Goal: Transaction & Acquisition: Book appointment/travel/reservation

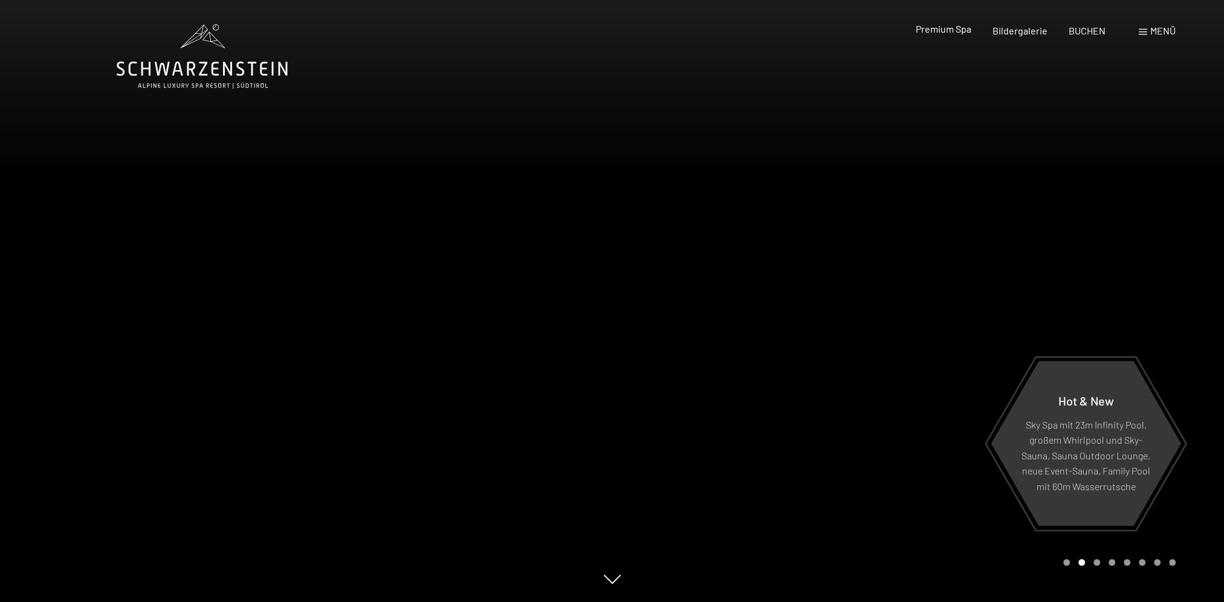
click at [940, 30] on span "Premium Spa" at bounding box center [943, 28] width 56 height 11
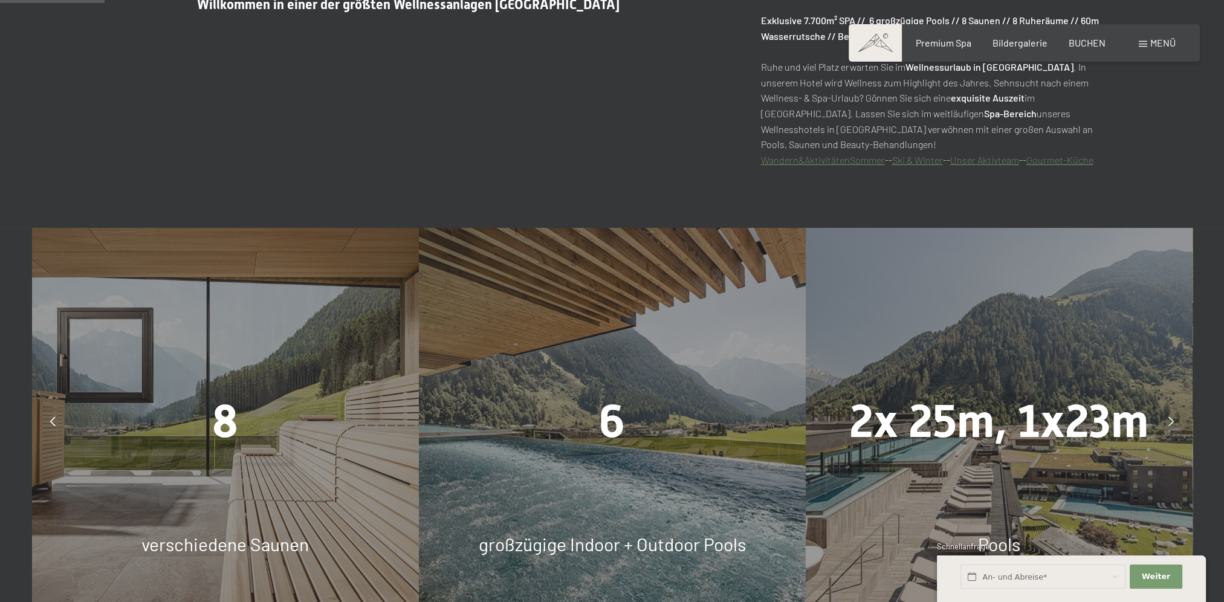
scroll to position [786, 0]
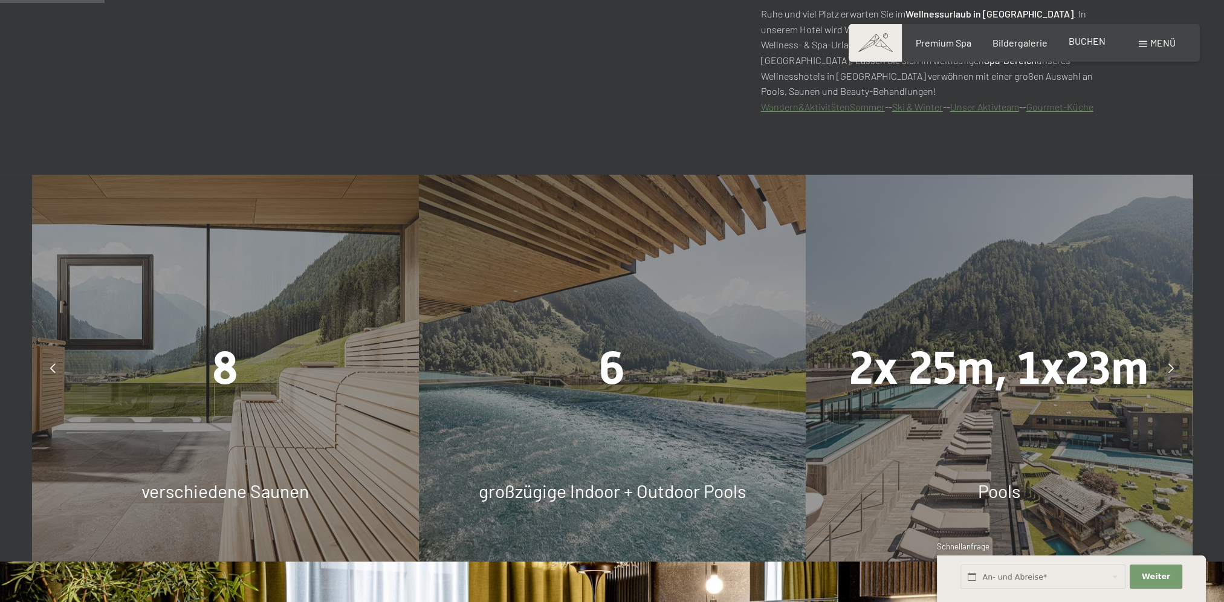
click at [1084, 45] on span "BUCHEN" at bounding box center [1087, 40] width 37 height 11
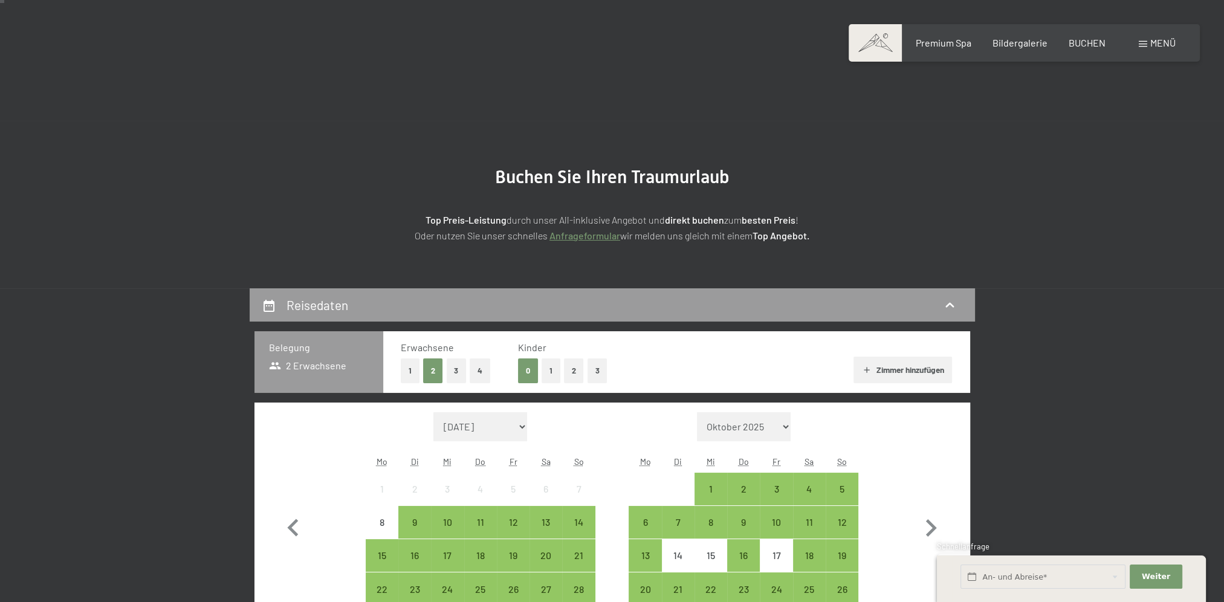
scroll to position [121, 0]
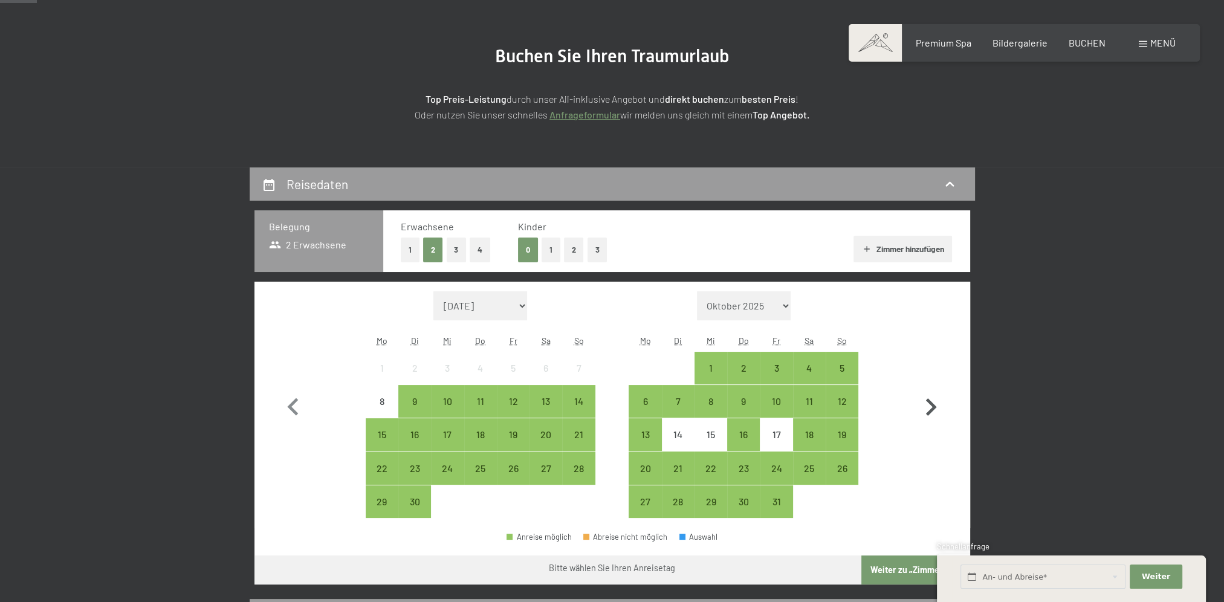
click at [931, 399] on icon "button" at bounding box center [930, 407] width 35 height 35
select select "2025-10-01"
select select "2025-11-01"
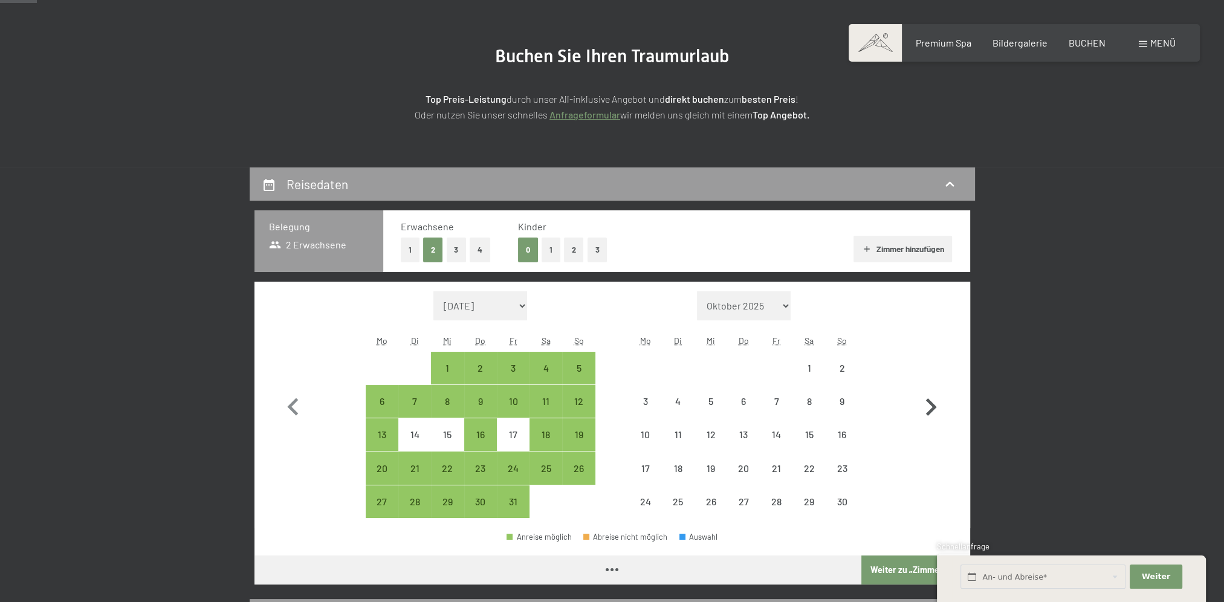
select select "2025-10-01"
select select "2025-11-01"
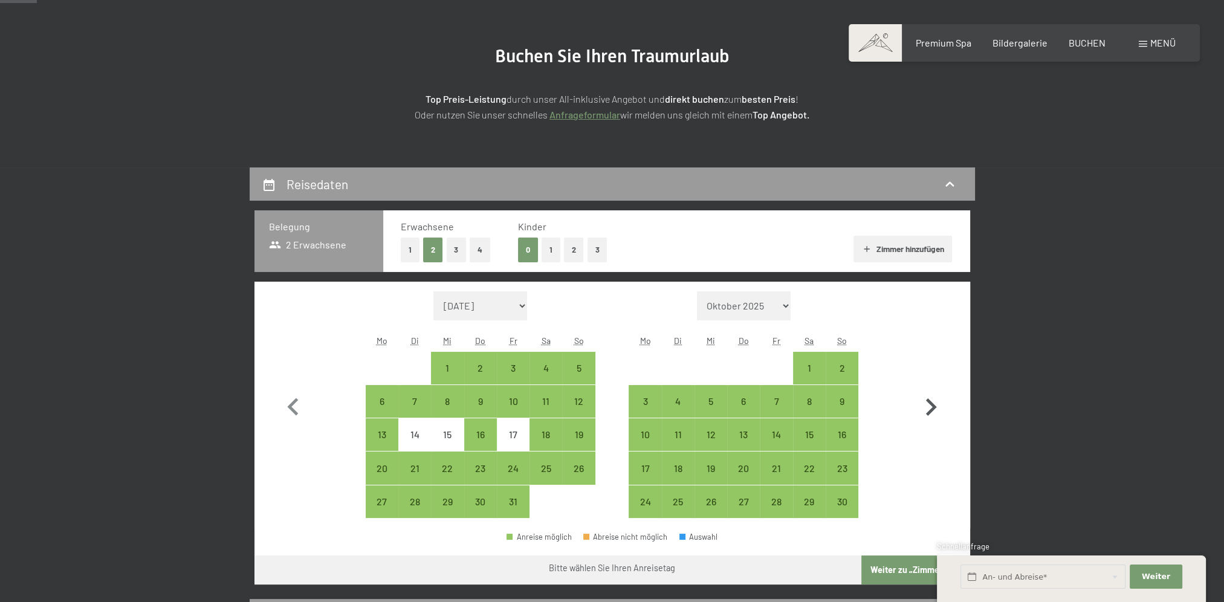
click at [931, 399] on icon "button" at bounding box center [930, 407] width 35 height 35
select select "2025-11-01"
select select "2025-12-01"
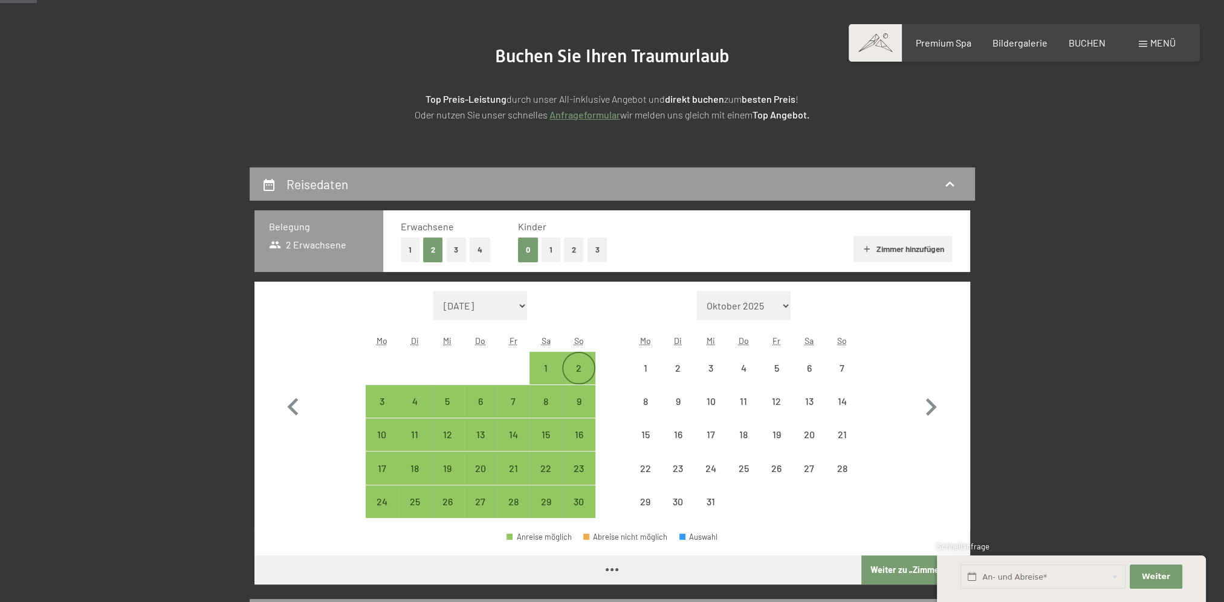
click at [577, 372] on div "2" at bounding box center [578, 378] width 30 height 30
select select "2025-11-01"
select select "2025-12-01"
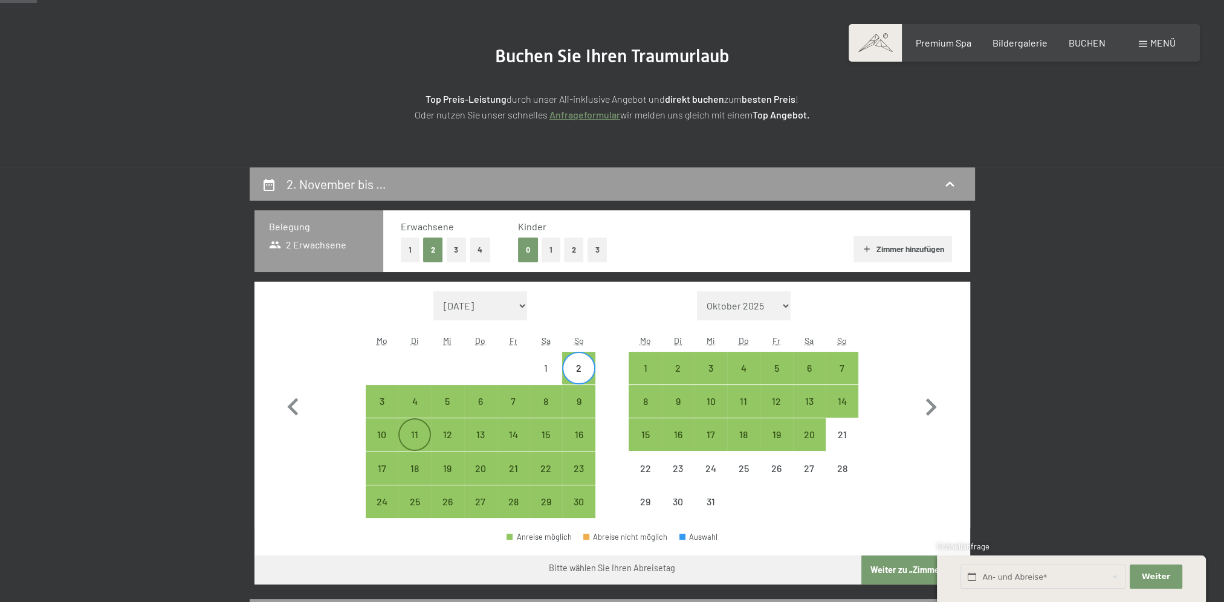
click at [412, 430] on div "11" at bounding box center [415, 445] width 30 height 30
select select "2025-11-01"
select select "2025-12-01"
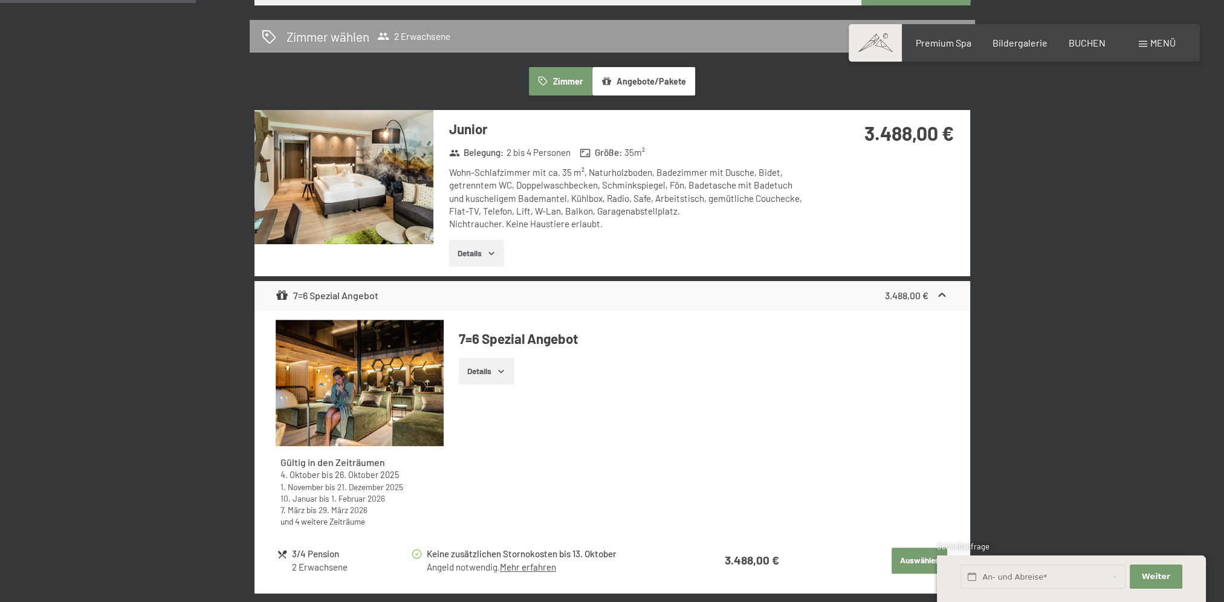
scroll to position [725, 0]
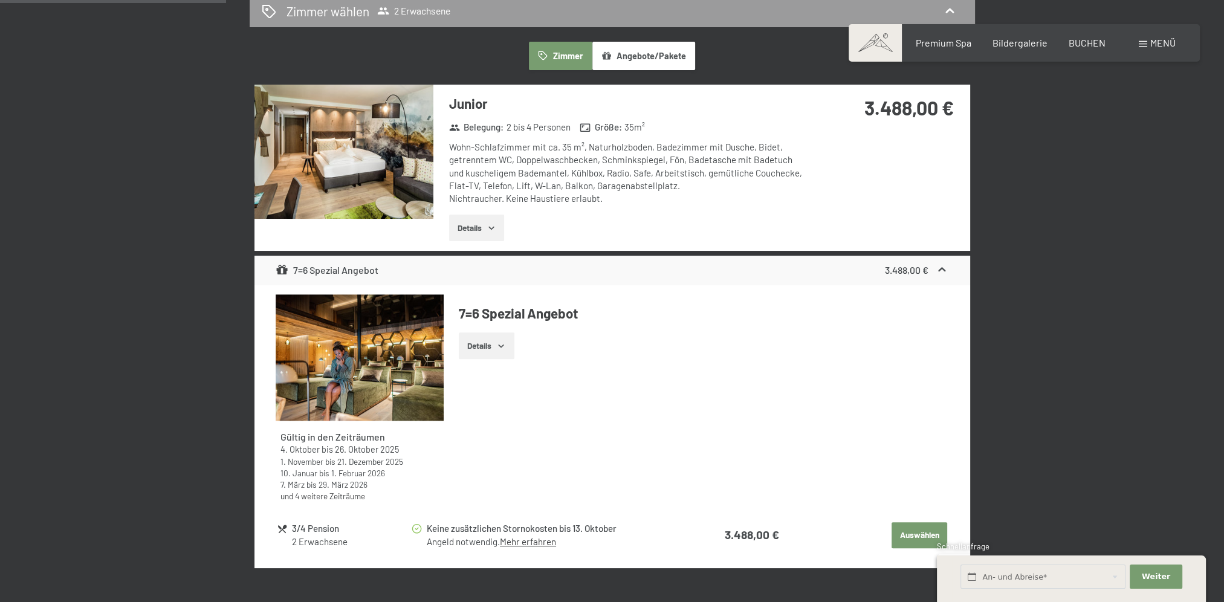
click at [476, 227] on button "Details" at bounding box center [476, 228] width 55 height 27
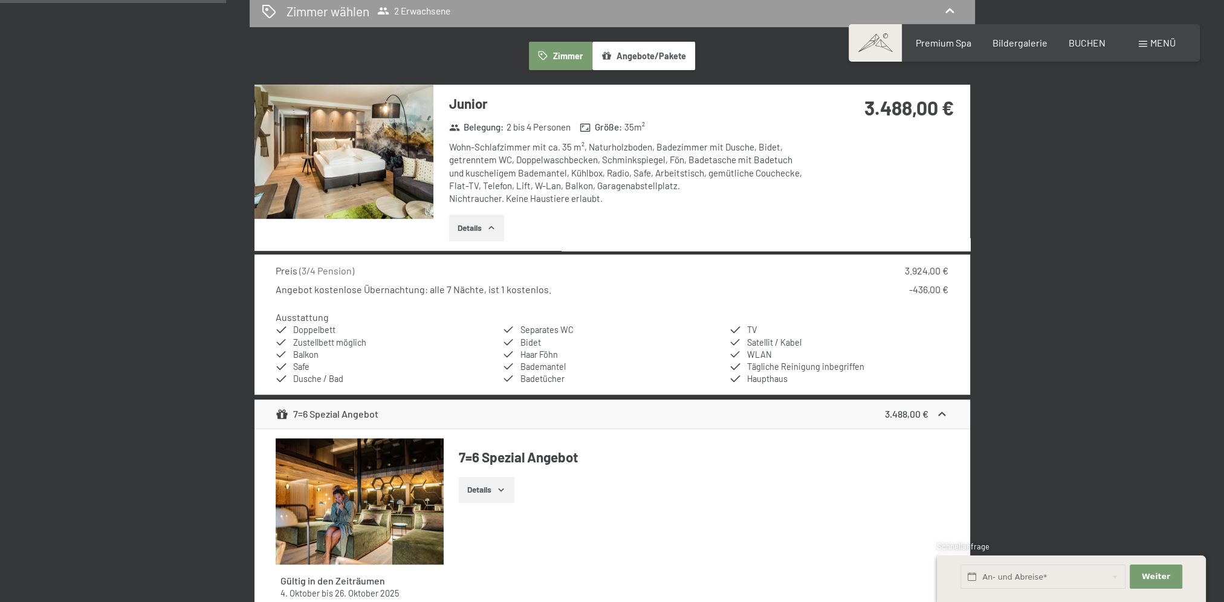
click at [476, 227] on button "Details" at bounding box center [476, 228] width 55 height 27
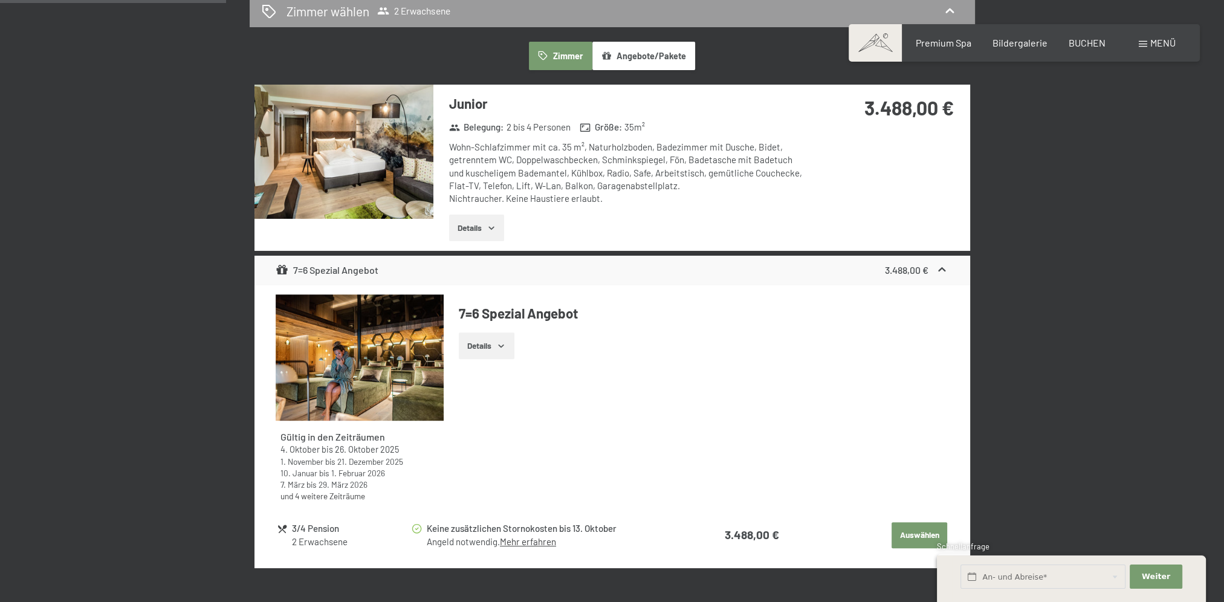
click at [326, 162] on img at bounding box center [343, 152] width 179 height 134
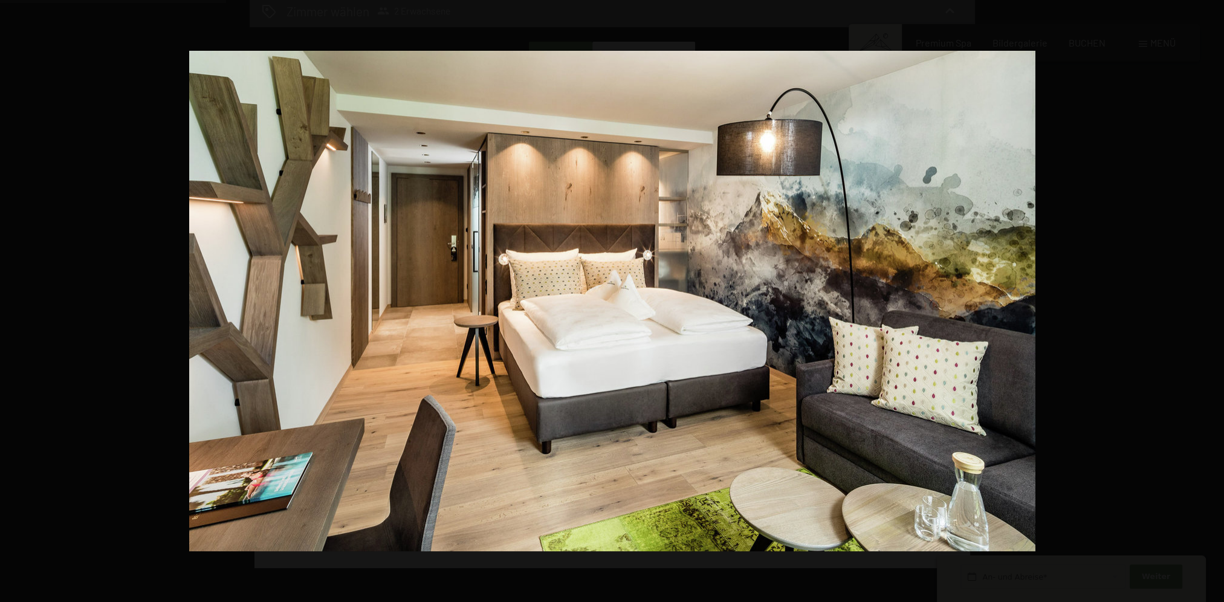
click at [1211, 302] on button "button" at bounding box center [1203, 301] width 42 height 60
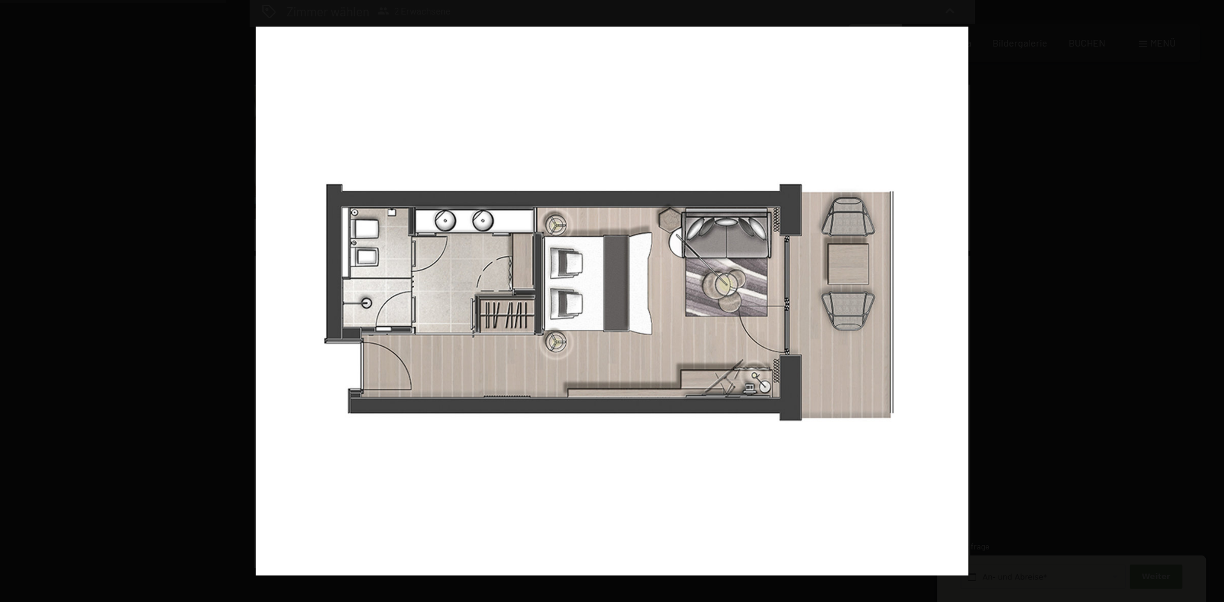
click at [1211, 302] on button "button" at bounding box center [1203, 301] width 42 height 60
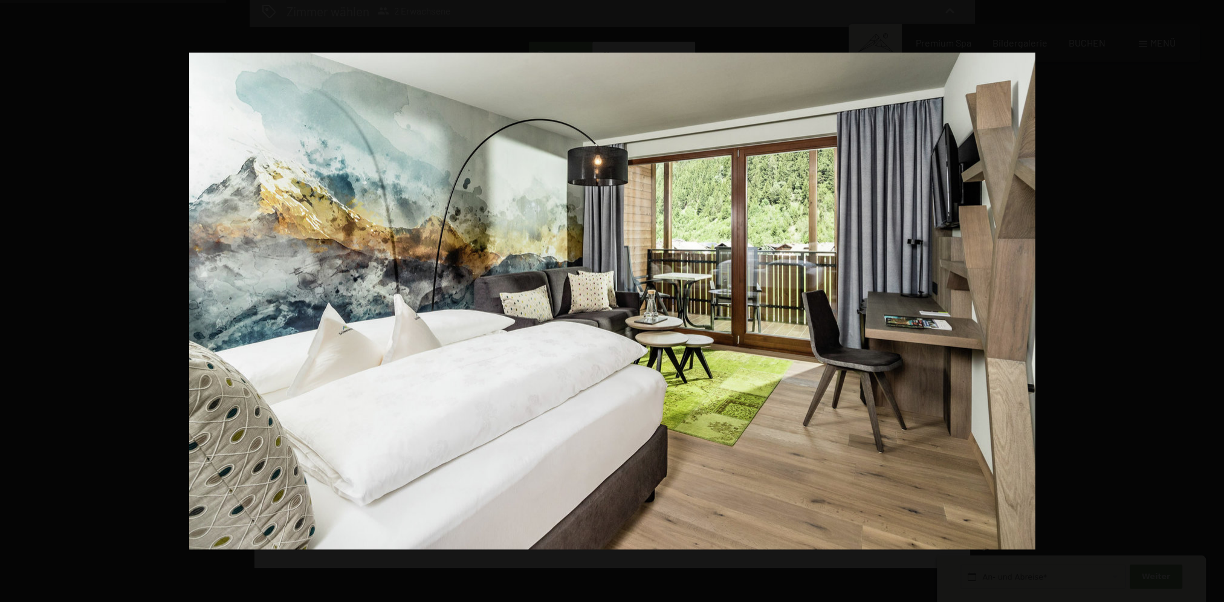
click at [1211, 302] on button "button" at bounding box center [1203, 301] width 42 height 60
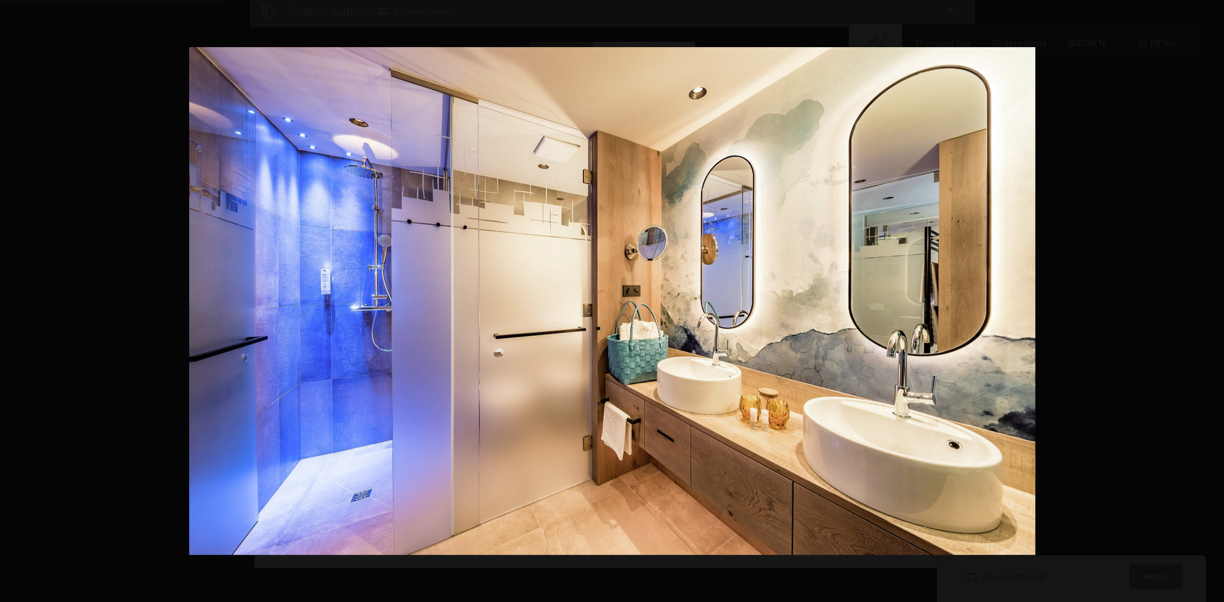
click at [1211, 302] on button "button" at bounding box center [1203, 301] width 42 height 60
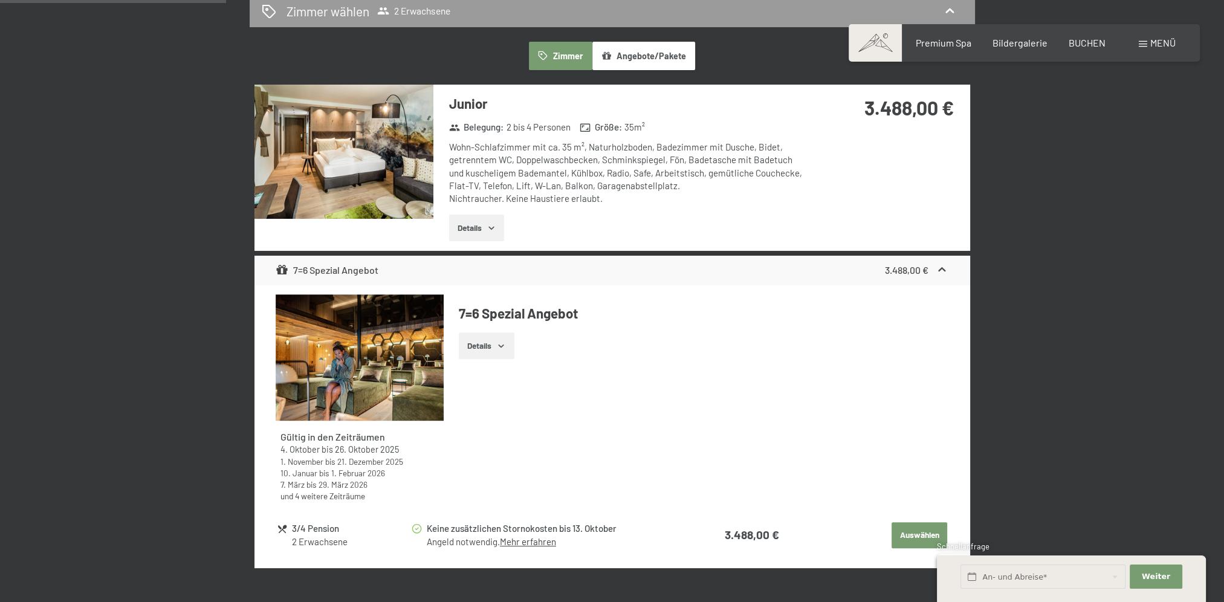
click at [0, 0] on button "button" at bounding box center [0, 0] width 0 height 0
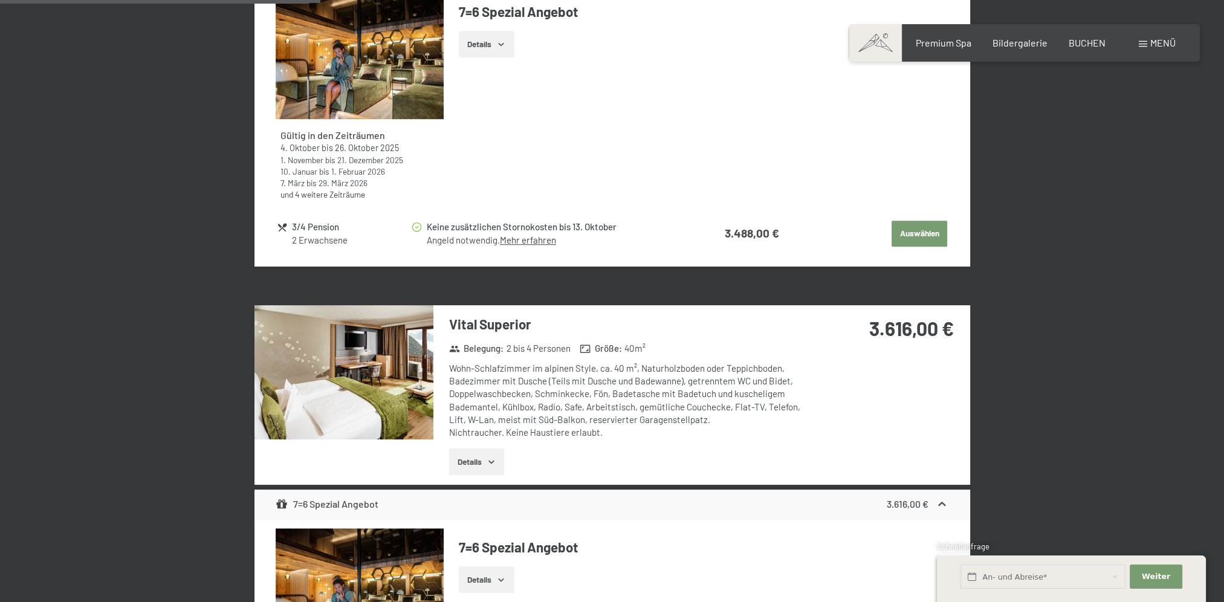
scroll to position [1028, 0]
click at [474, 458] on button "Details" at bounding box center [476, 461] width 55 height 27
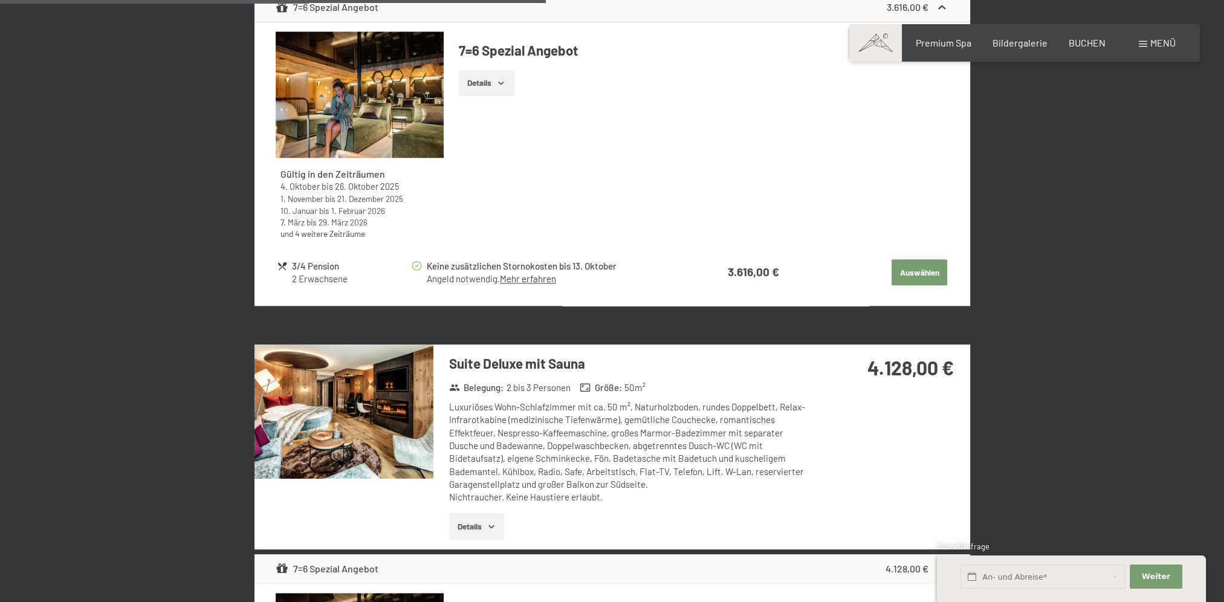
scroll to position [1874, 0]
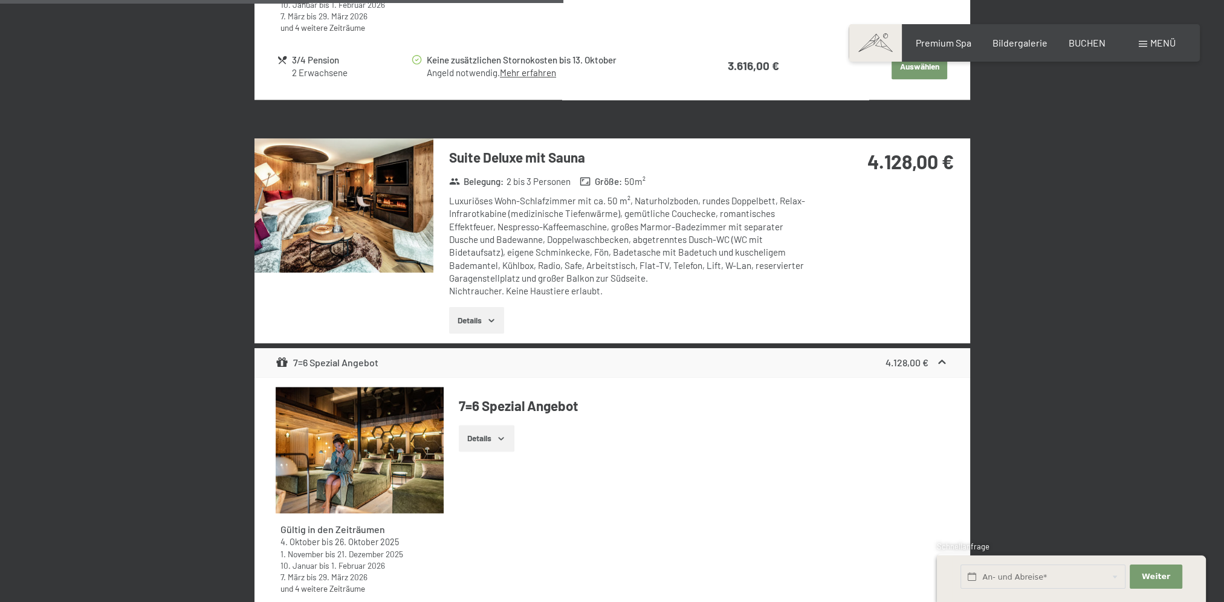
click at [363, 222] on img at bounding box center [343, 205] width 179 height 134
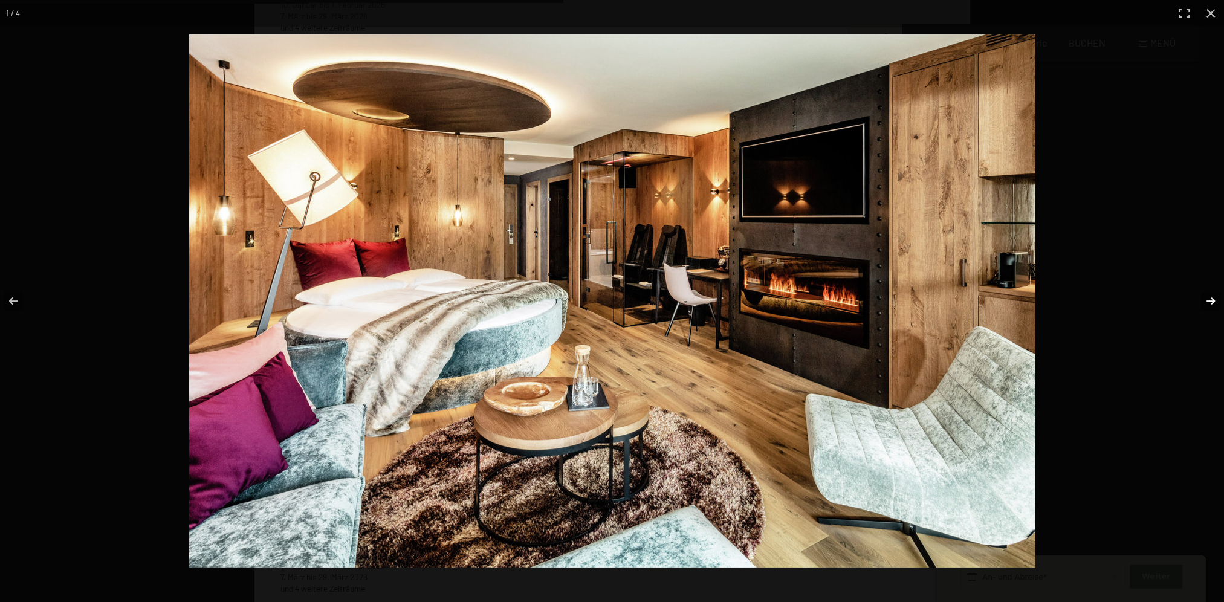
click at [1208, 301] on button "button" at bounding box center [1203, 301] width 42 height 60
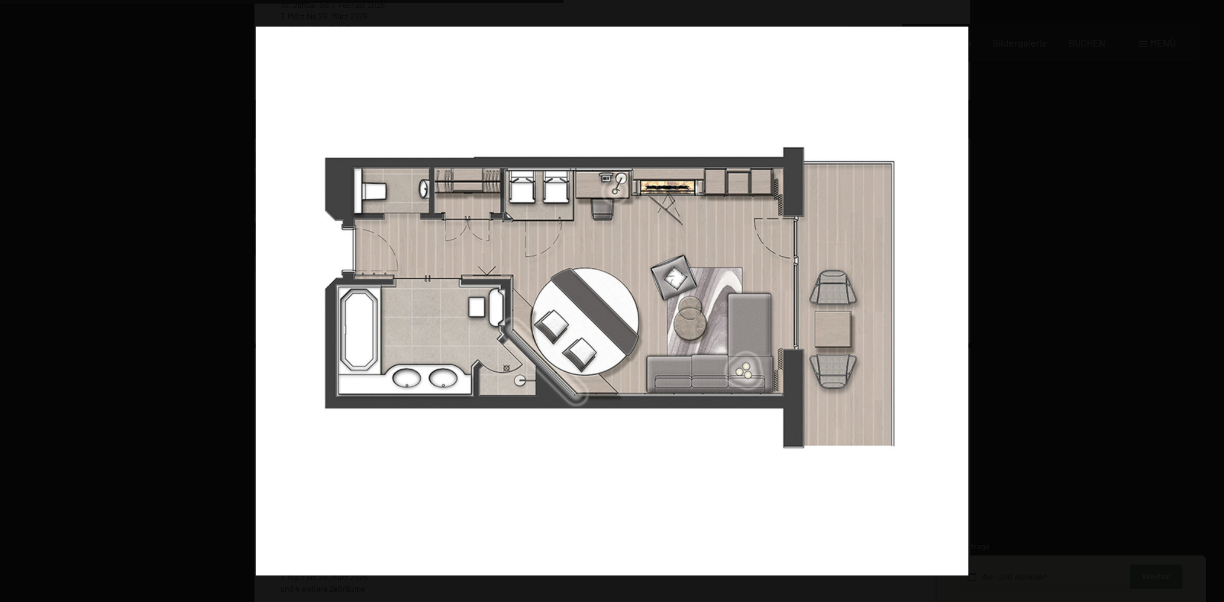
click at [1208, 301] on button "button" at bounding box center [1203, 301] width 42 height 60
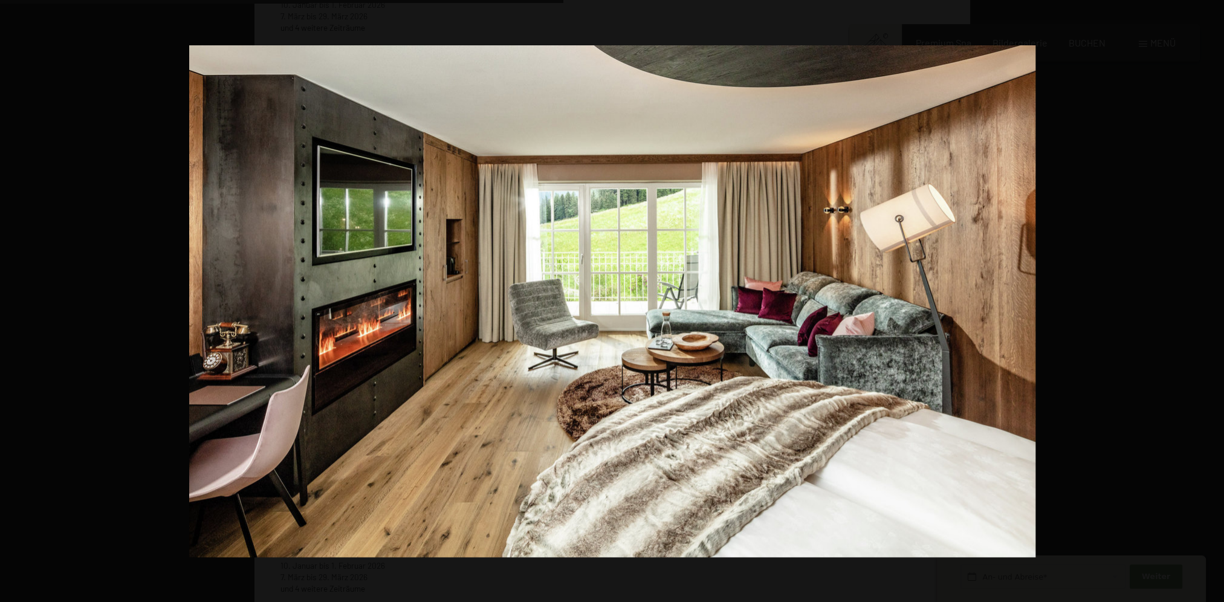
click at [1208, 301] on button "button" at bounding box center [1203, 301] width 42 height 60
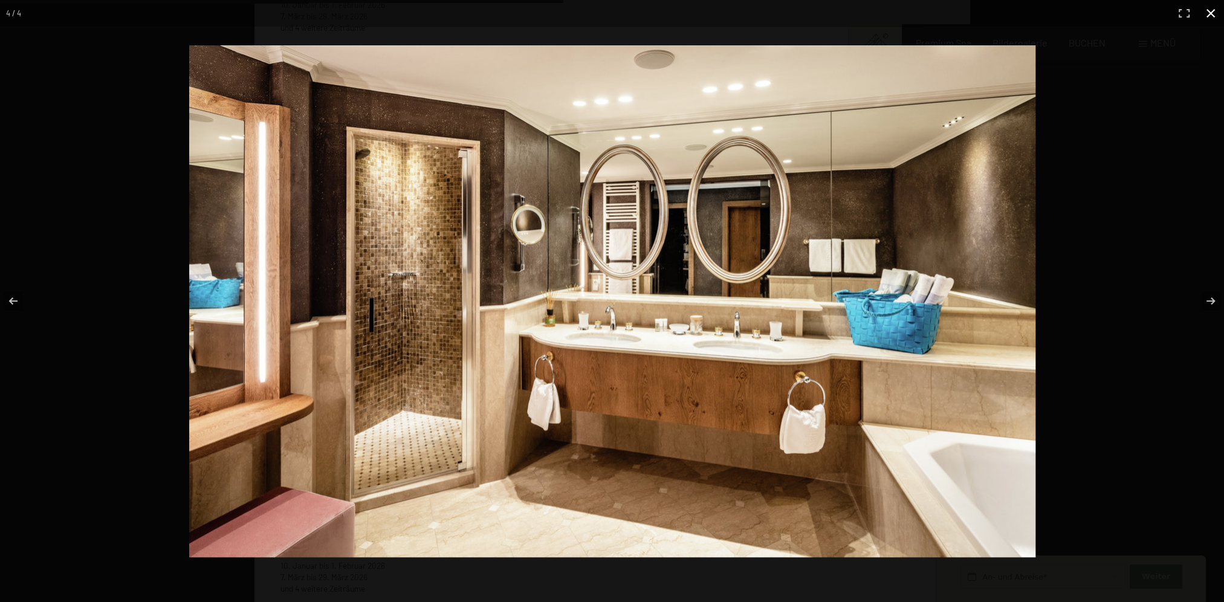
click at [1209, 19] on button "button" at bounding box center [1210, 13] width 27 height 27
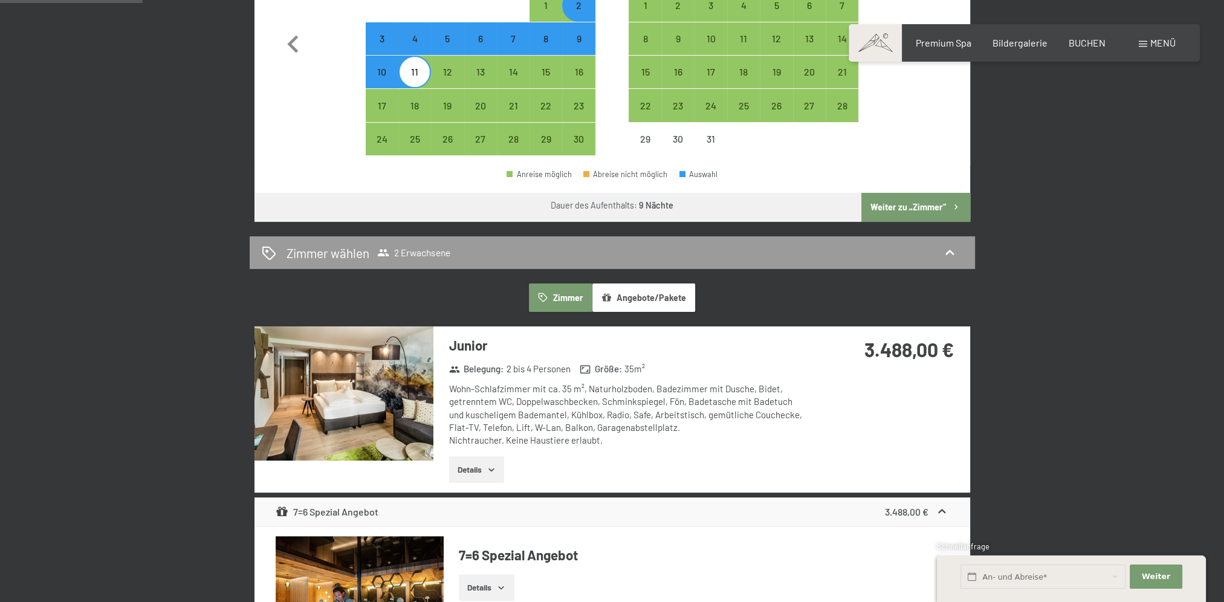
scroll to position [423, 0]
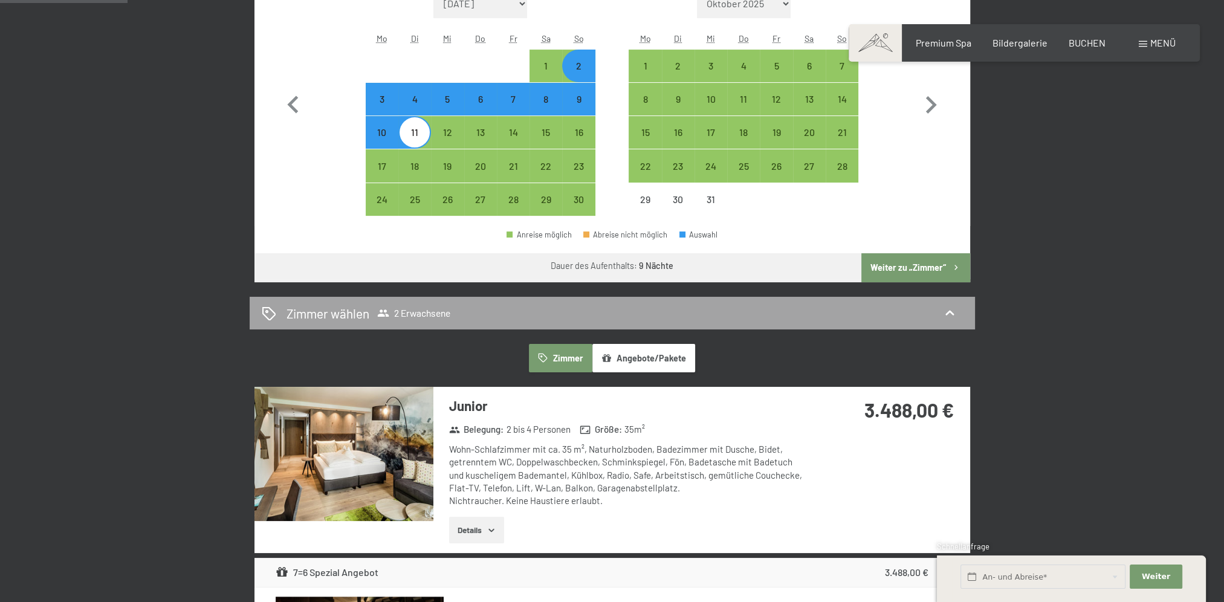
click at [937, 310] on div "Zimmer wählen 2 Erwachsene" at bounding box center [612, 314] width 701 height 18
select select "2025-11-01"
select select "2025-12-01"
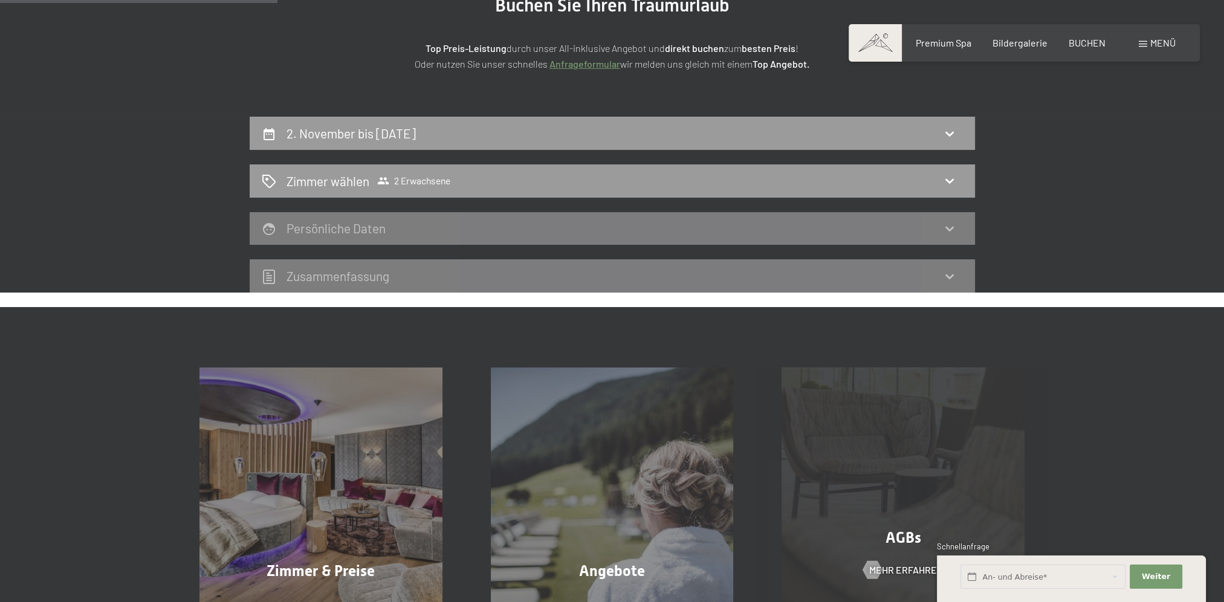
scroll to position [167, 0]
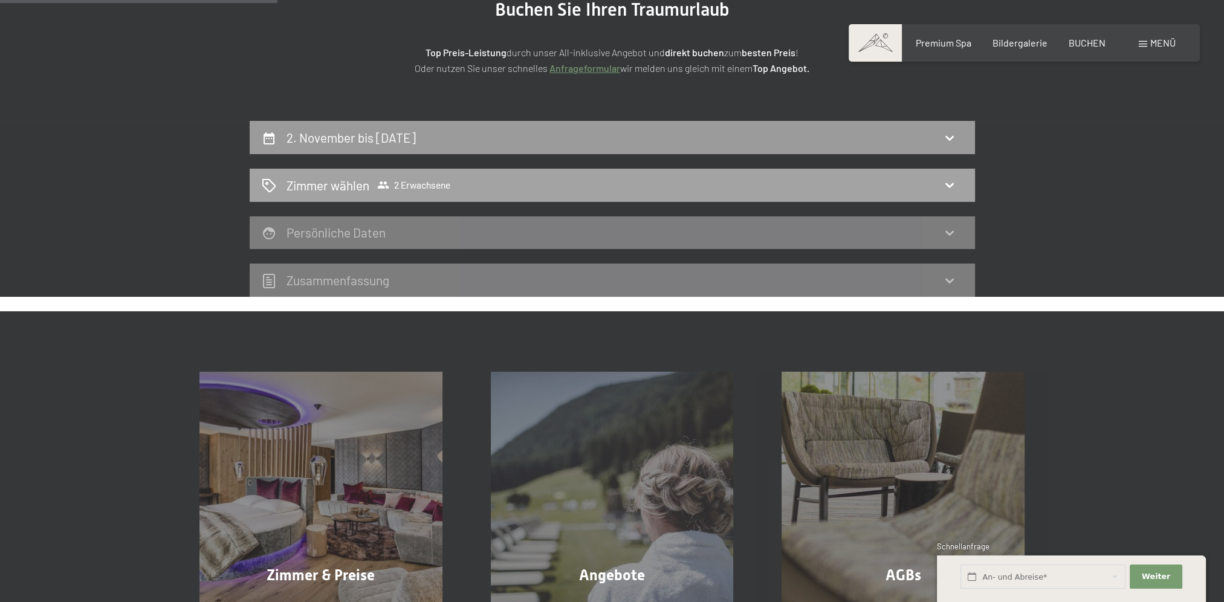
click at [948, 184] on icon at bounding box center [949, 185] width 8 height 5
